Goal: Communication & Community: Answer question/provide support

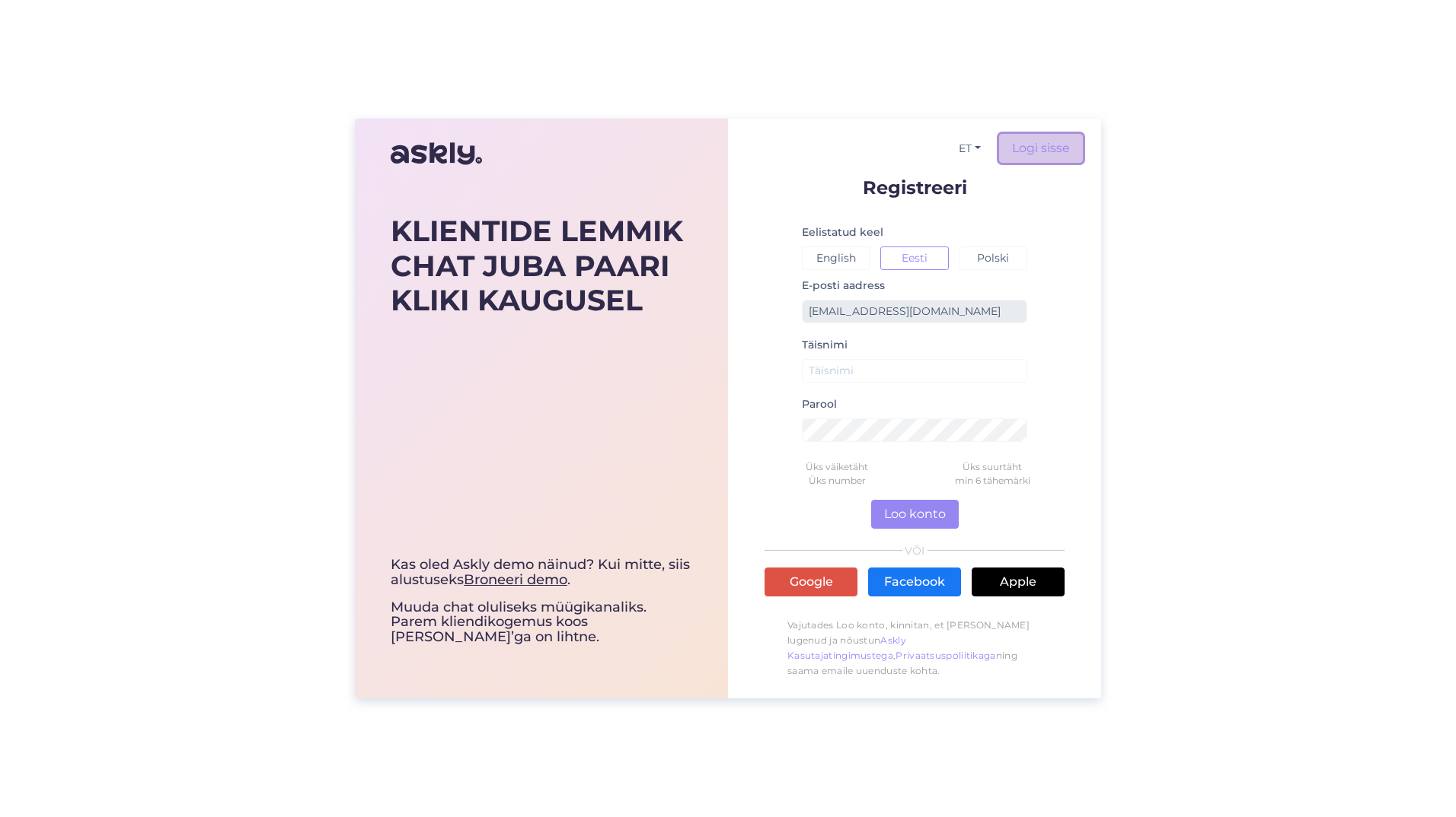
click at [1045, 138] on link "Logi sisse" at bounding box center [1040, 147] width 84 height 29
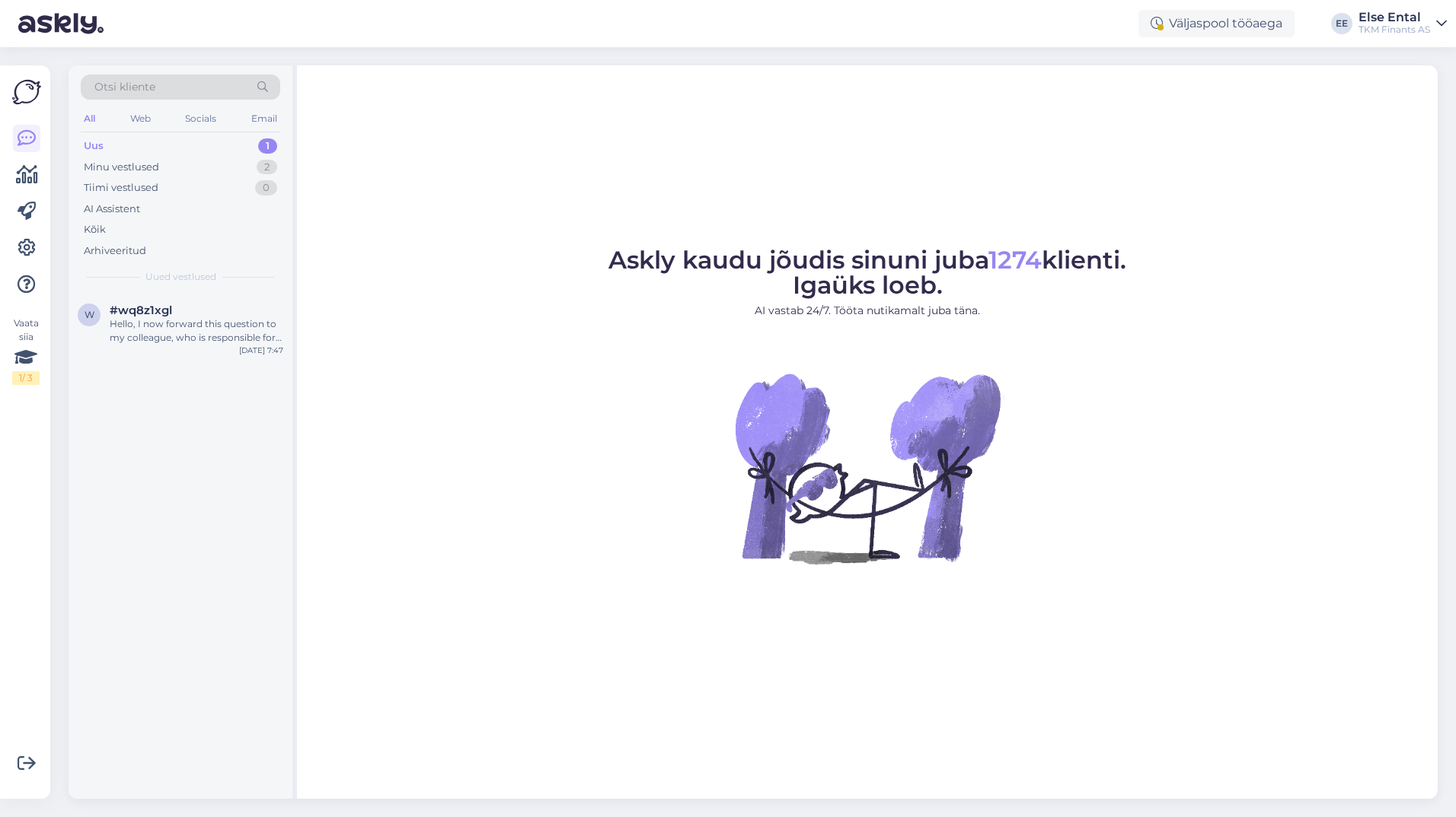
click at [139, 136] on div "Uus 1" at bounding box center [180, 145] width 199 height 21
click at [112, 166] on div "Minu vestlused" at bounding box center [122, 166] width 76 height 15
click at [91, 145] on div "Uus" at bounding box center [93, 145] width 19 height 15
click at [192, 334] on div "Hello, I now forward this question to my colleague, who is responsible for this…" at bounding box center [196, 332] width 173 height 28
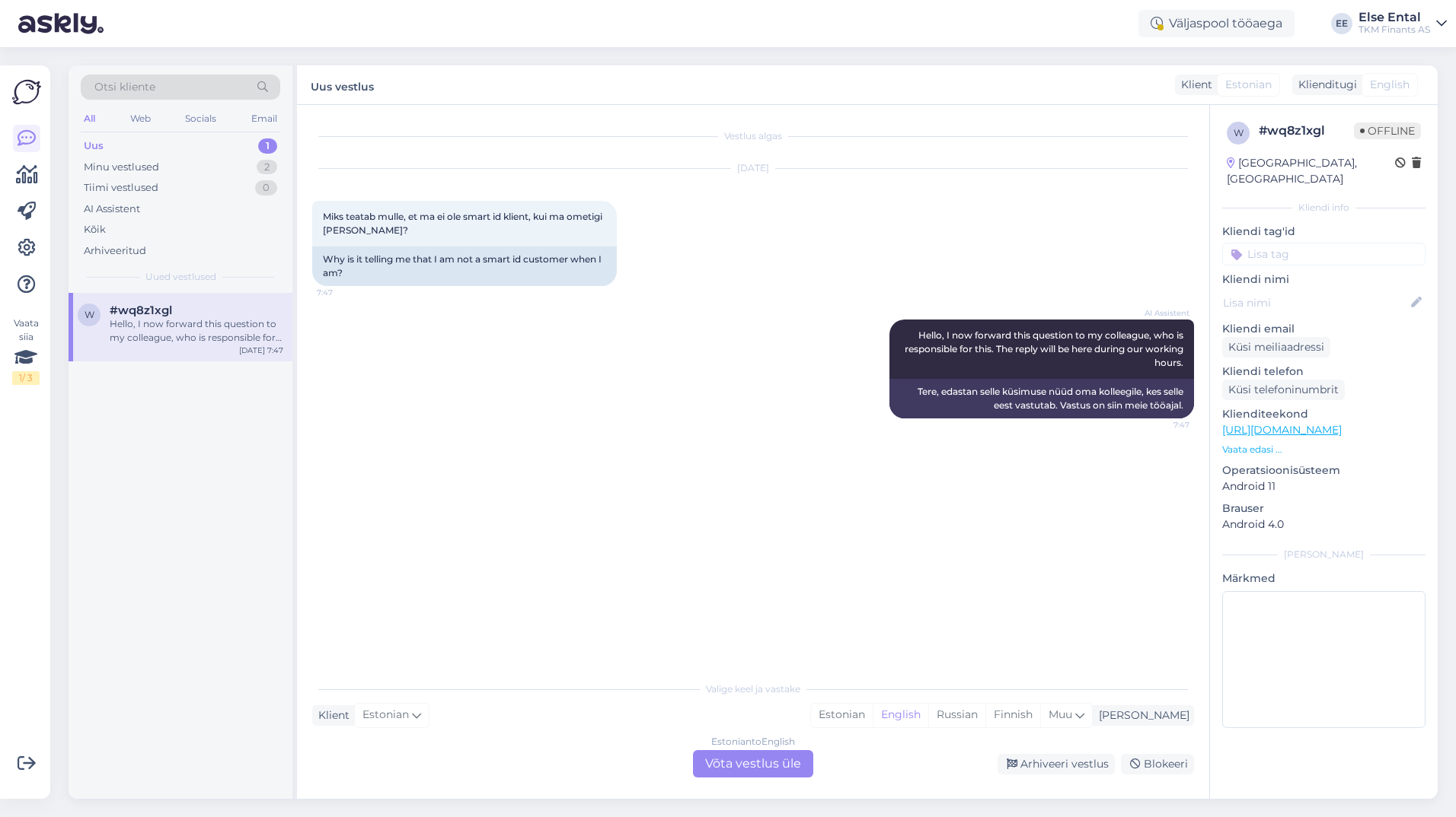
click at [715, 760] on div "Estonian to English Võta vestlus üle" at bounding box center [752, 764] width 121 height 28
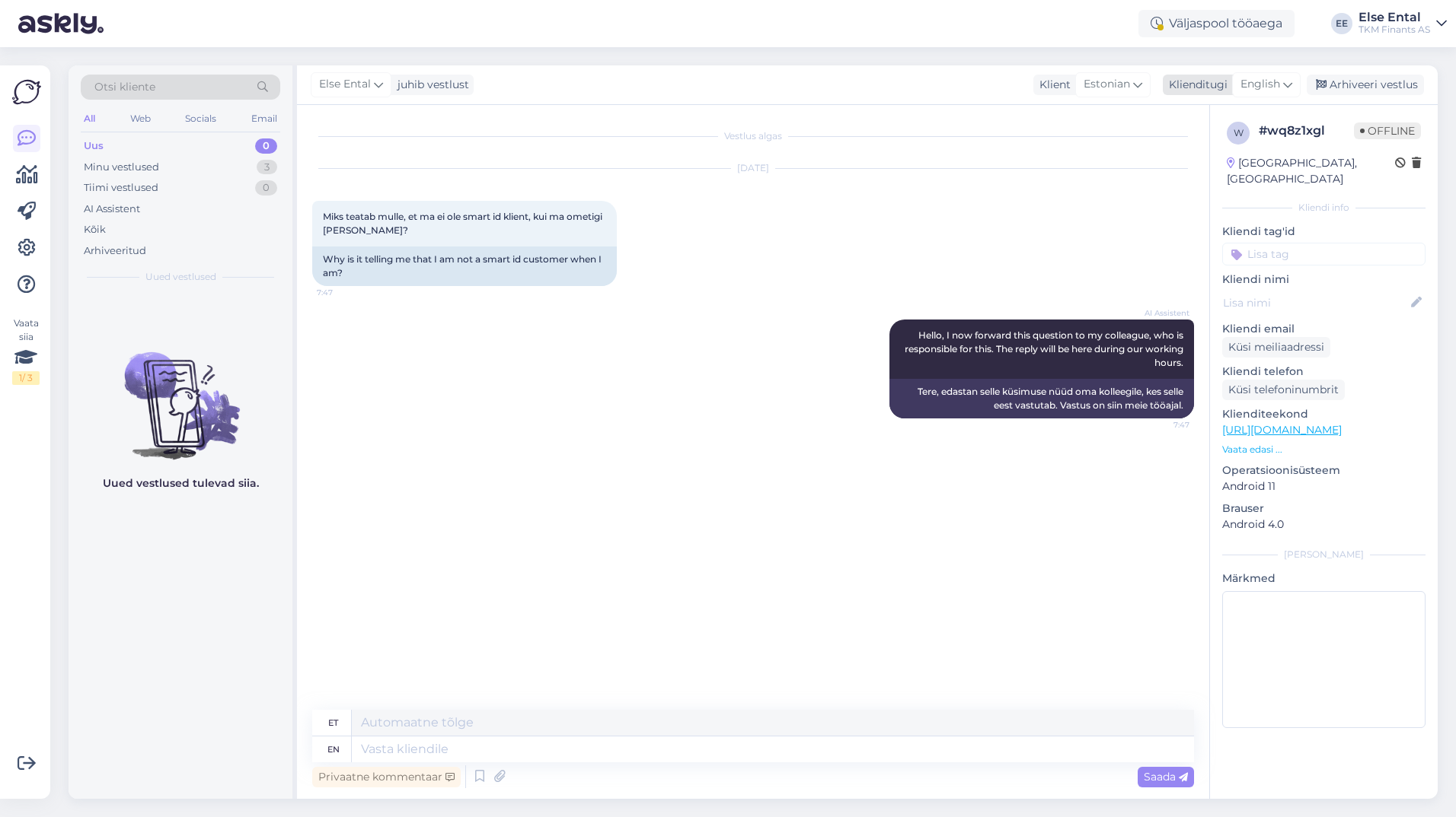
click at [1273, 88] on span "English" at bounding box center [1260, 84] width 40 height 17
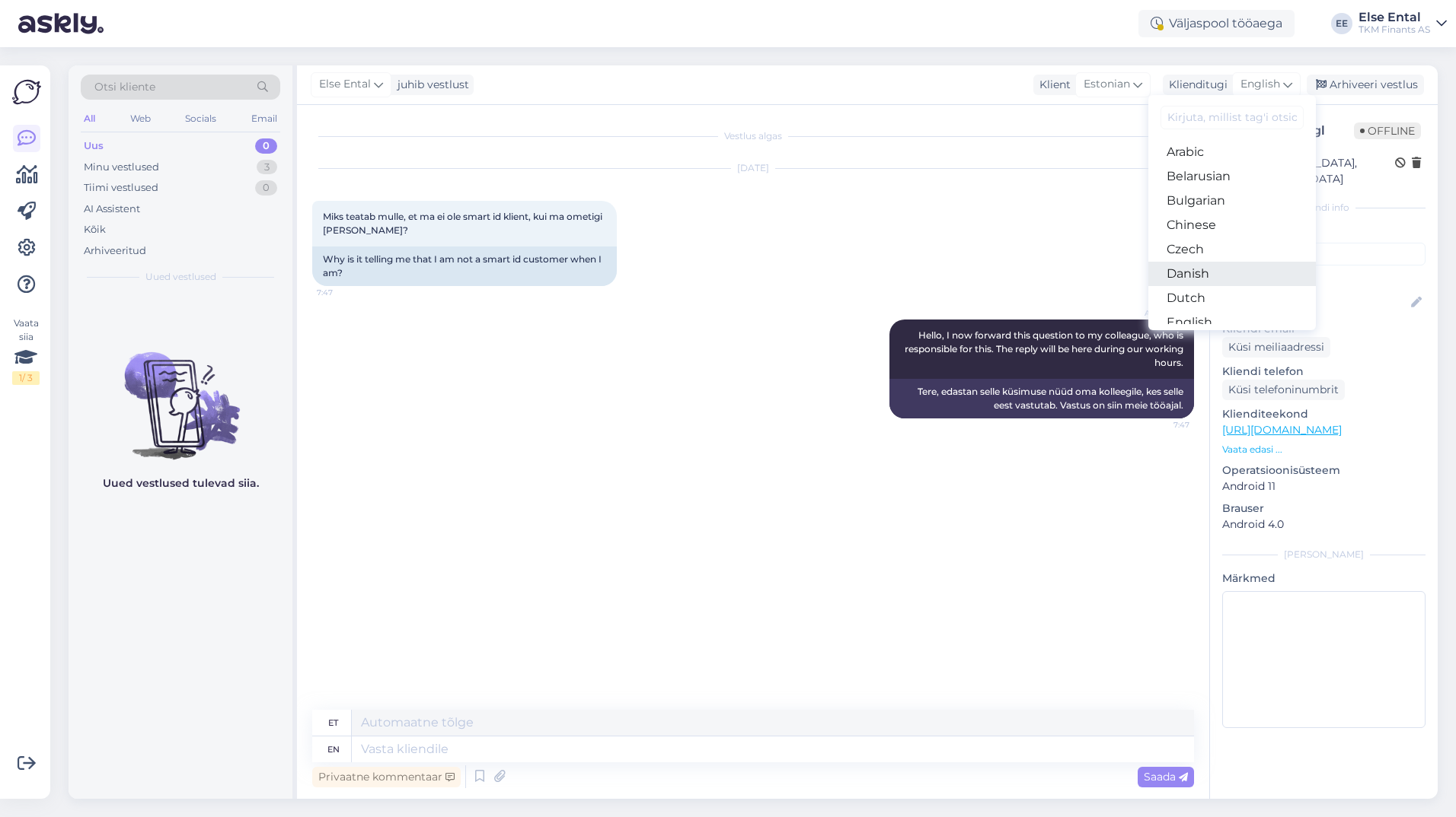
scroll to position [76, 0]
click at [1192, 279] on link "Estonian" at bounding box center [1232, 271] width 167 height 24
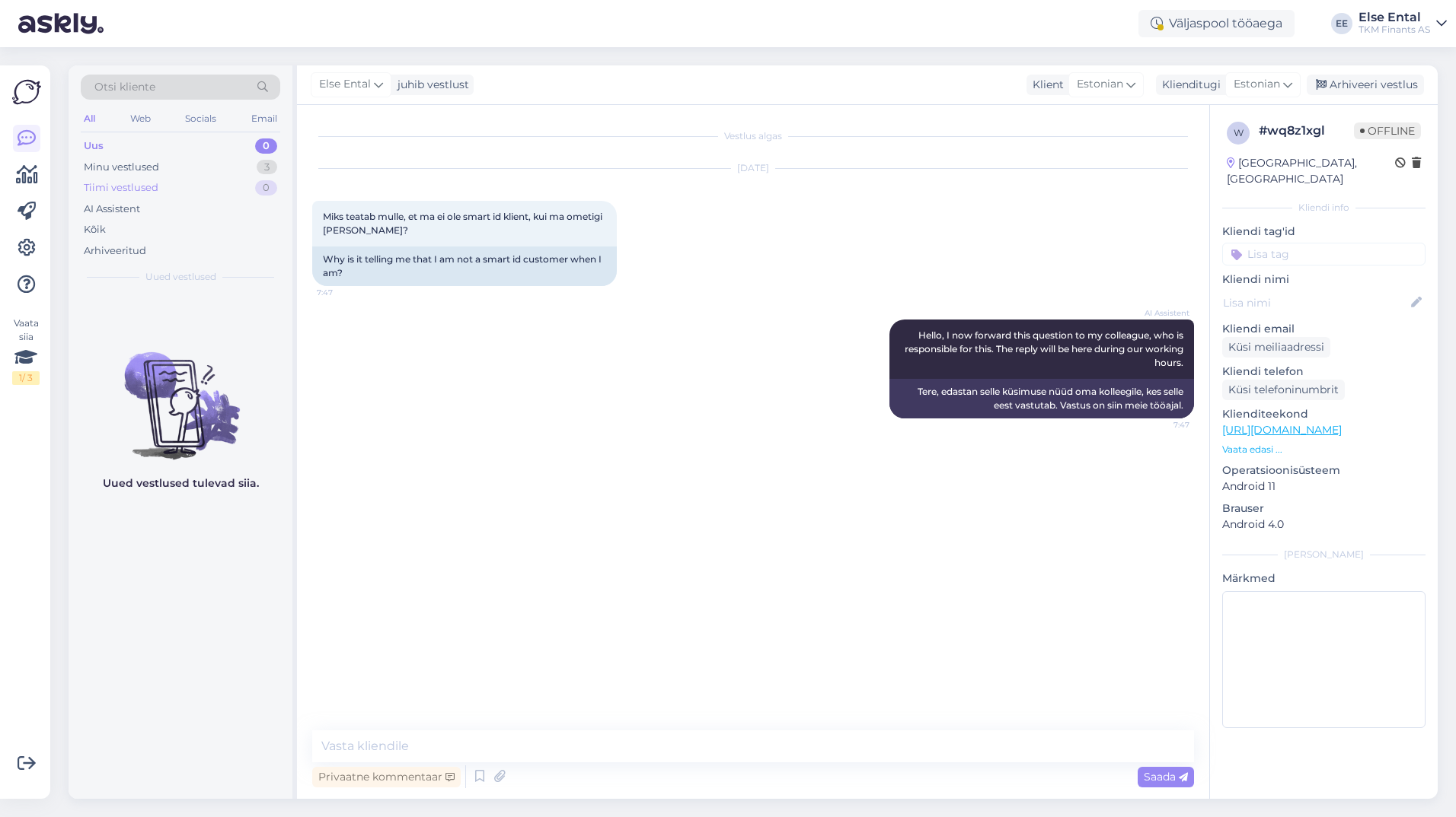
click at [155, 185] on div "Tiimi vestlused" at bounding box center [121, 187] width 75 height 15
click at [162, 170] on div "Minu vestlused 3" at bounding box center [180, 166] width 199 height 21
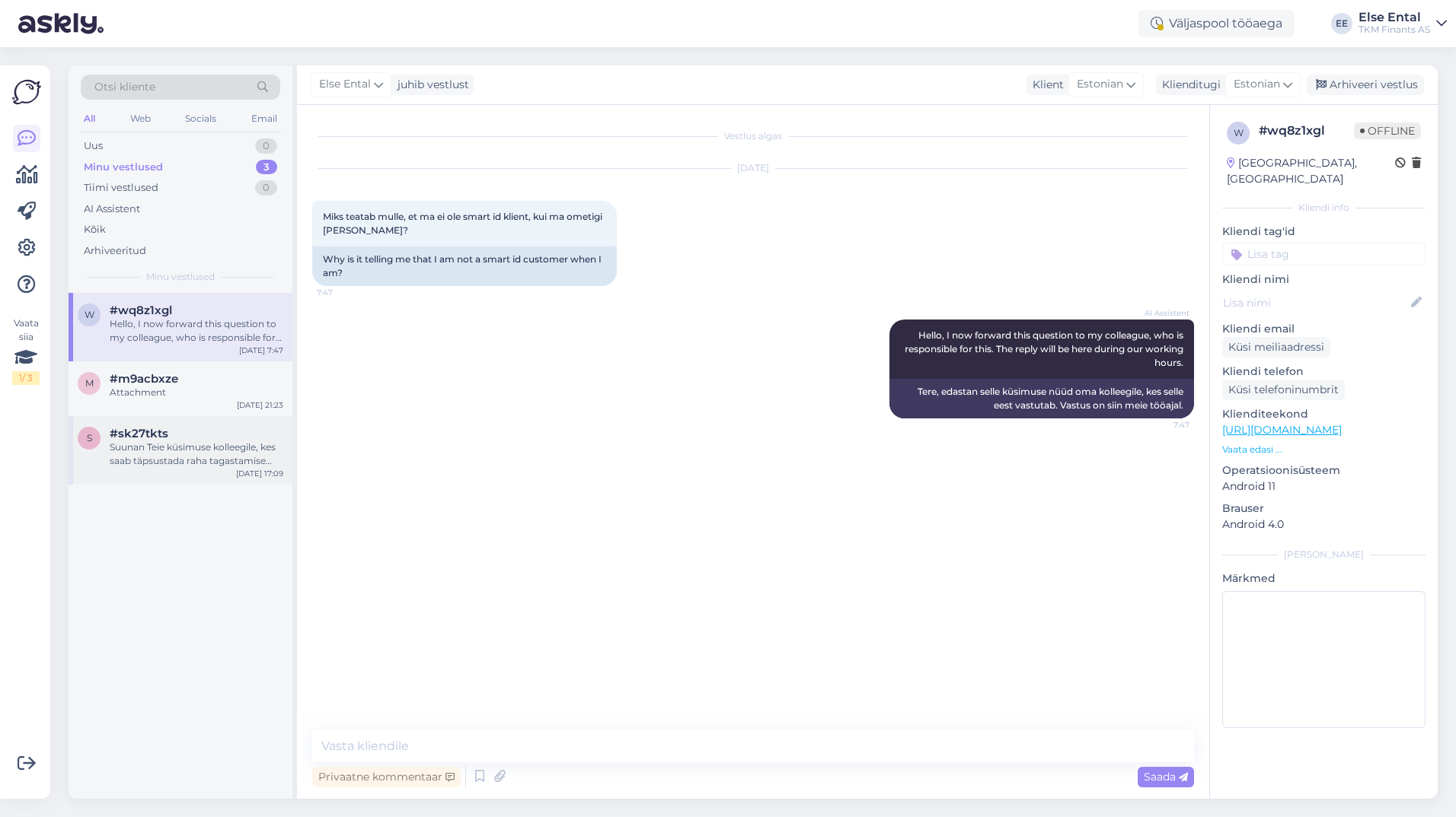
click at [156, 461] on div "Suunan Teie küsimuse kolleegile, kes saab täpsustada raha tagastamise tähtaegad…" at bounding box center [196, 454] width 173 height 28
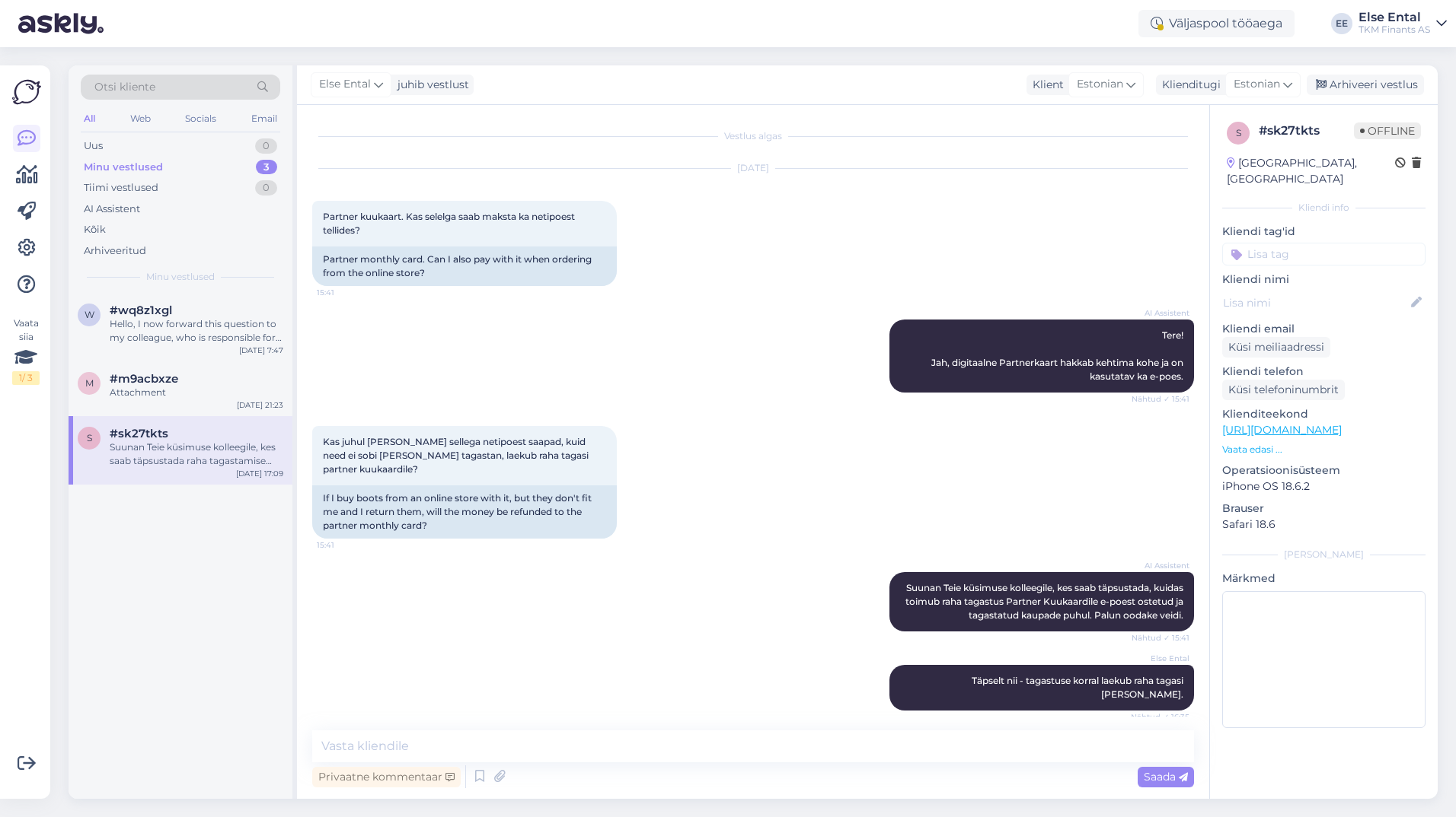
scroll to position [222, 0]
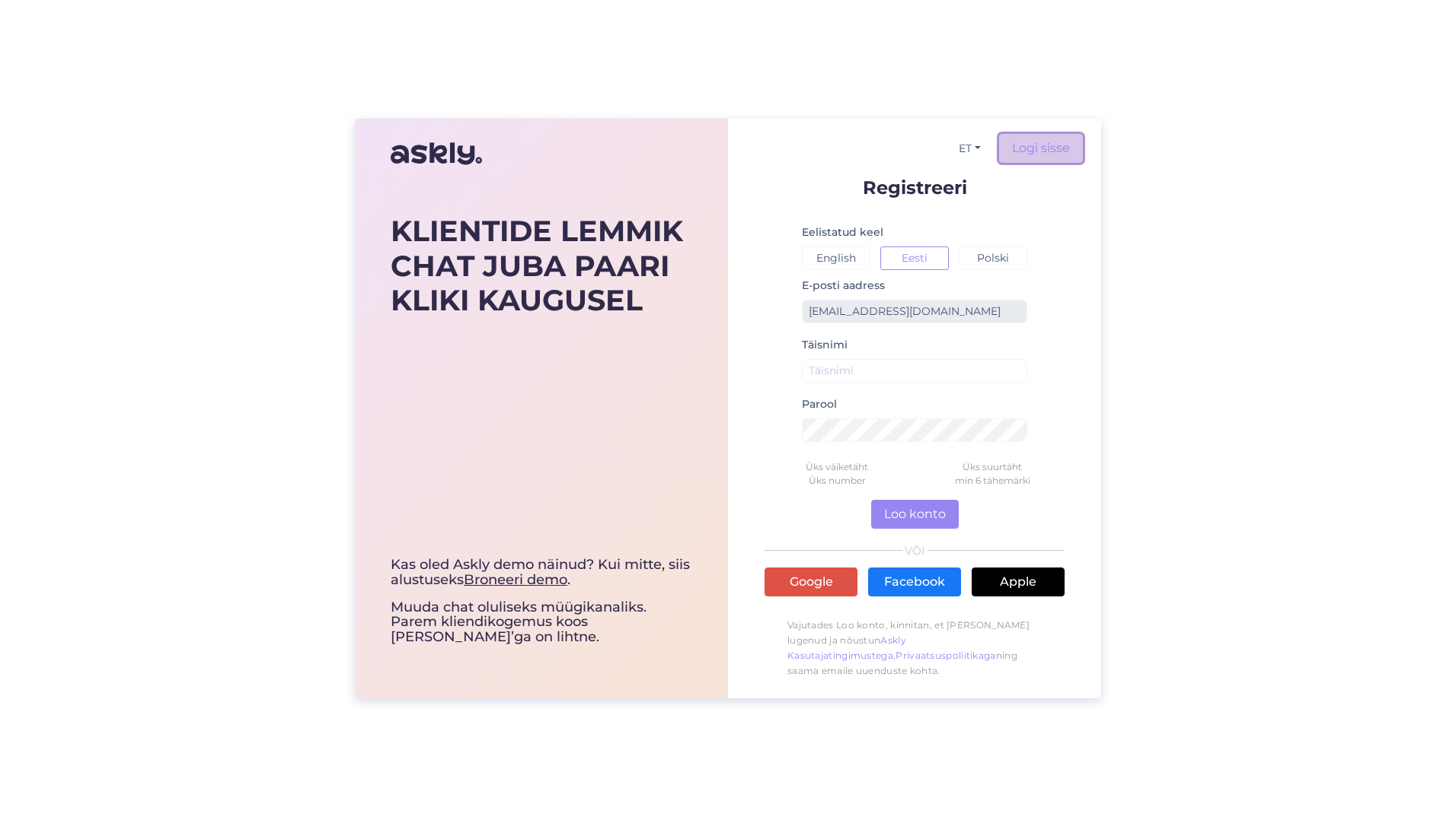
click at [1075, 142] on link "Logi sisse" at bounding box center [1040, 147] width 84 height 29
